Goal: Information Seeking & Learning: Learn about a topic

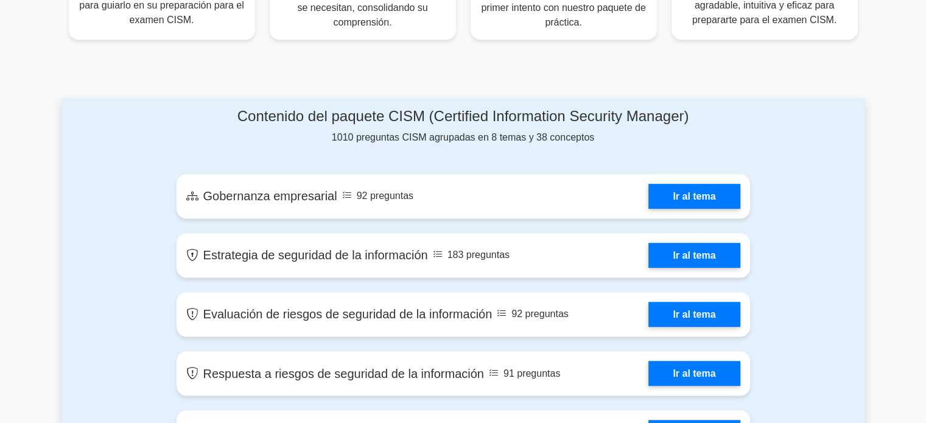
scroll to position [562, 0]
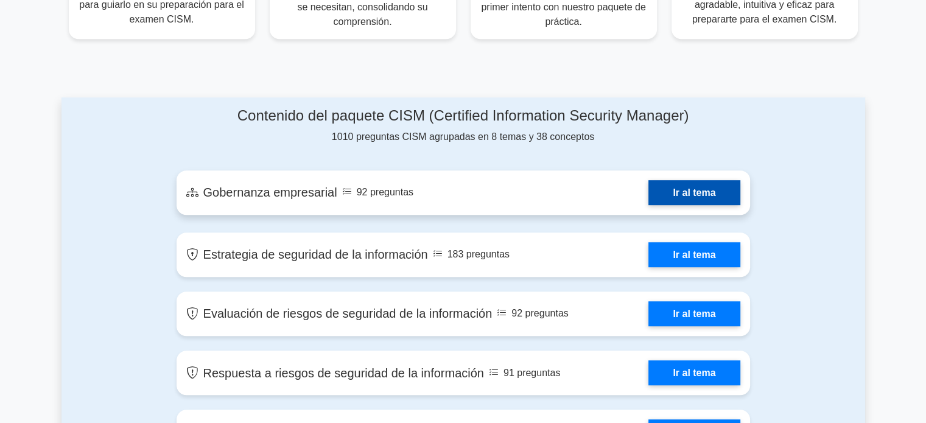
click at [704, 195] on link "Ir al tema" at bounding box center [693, 192] width 91 height 25
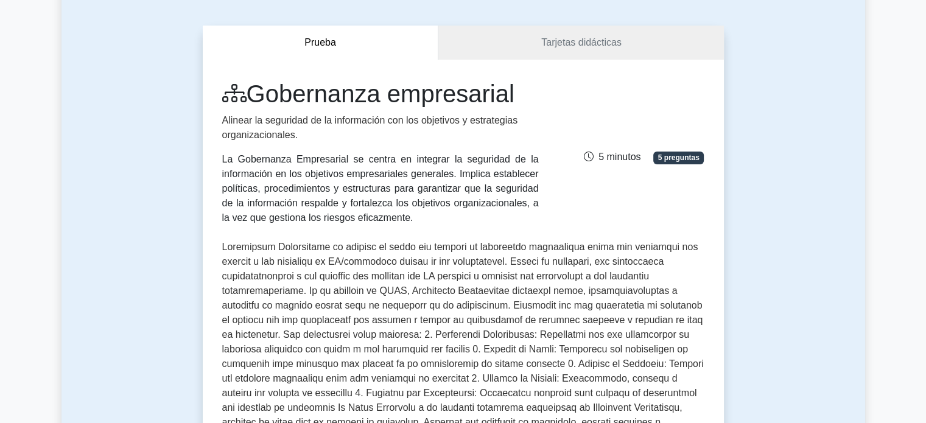
scroll to position [122, 0]
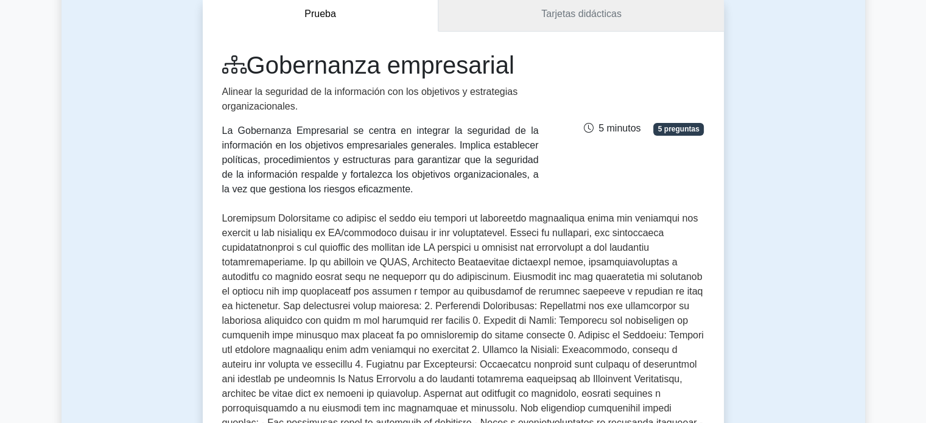
click at [558, 13] on font "Tarjetas didácticas" at bounding box center [581, 14] width 80 height 10
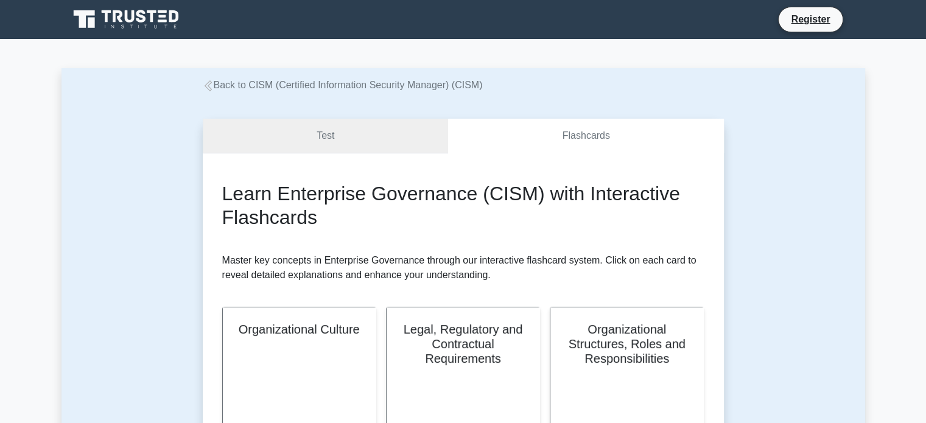
click at [384, 141] on link "Test" at bounding box center [326, 136] width 246 height 35
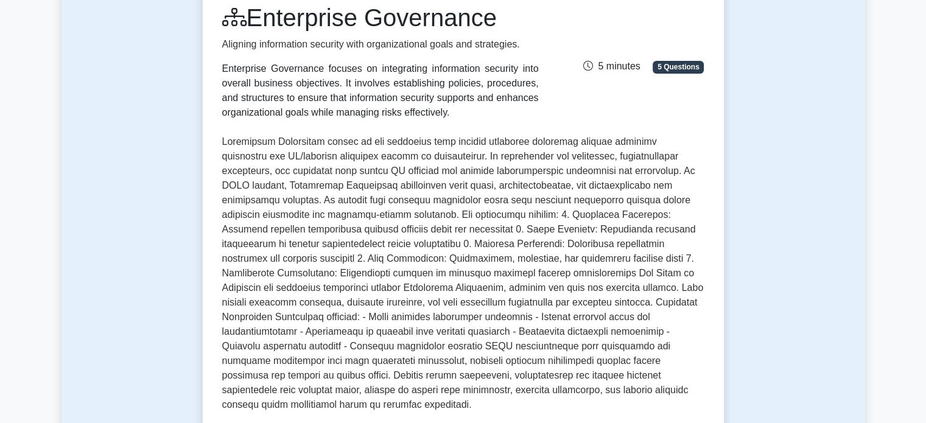
scroll to position [183, 0]
